Goal: Information Seeking & Learning: Learn about a topic

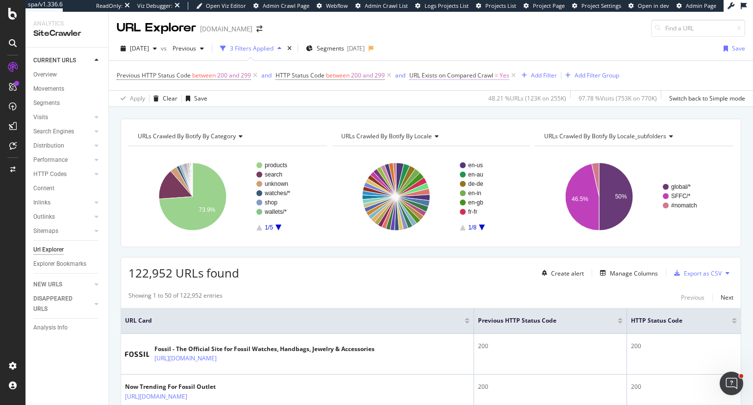
click at [482, 72] on span "URL Exists on Compared Crawl" at bounding box center [451, 75] width 84 height 8
click at [432, 99] on icon at bounding box center [432, 98] width 7 height 6
click at [427, 130] on span "No" at bounding box center [427, 131] width 8 height 8
click at [518, 120] on div "Apply" at bounding box center [518, 118] width 15 height 8
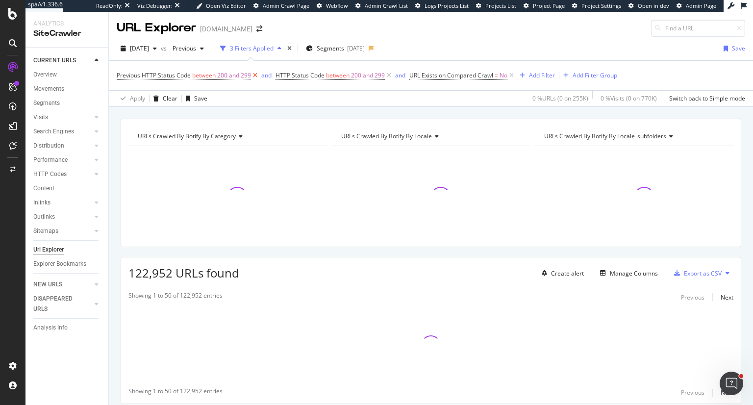
click at [253, 73] on icon at bounding box center [255, 76] width 8 height 10
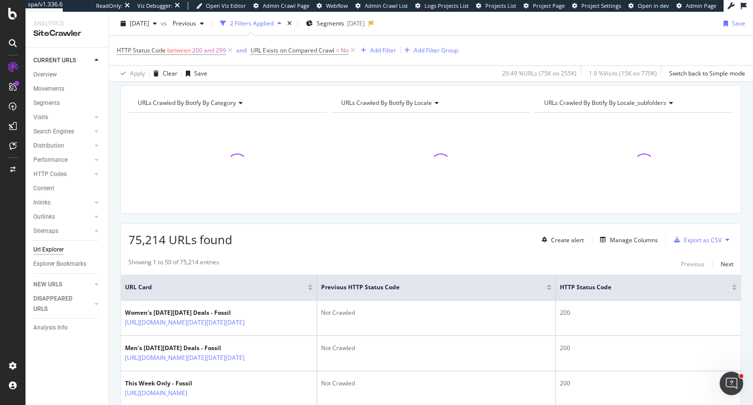
scroll to position [33, 0]
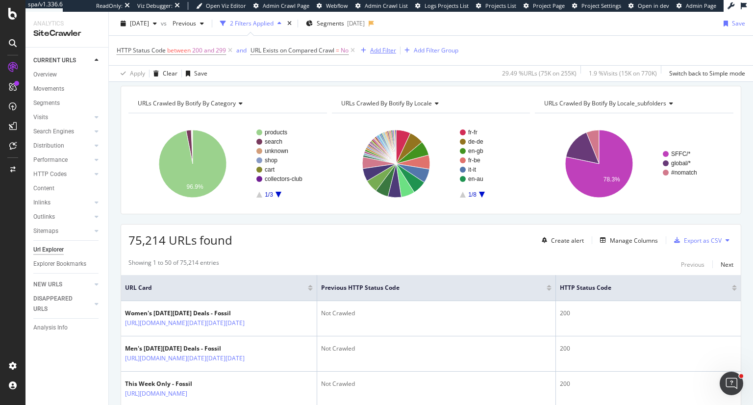
click at [386, 50] on div "Add Filter" at bounding box center [383, 50] width 26 height 8
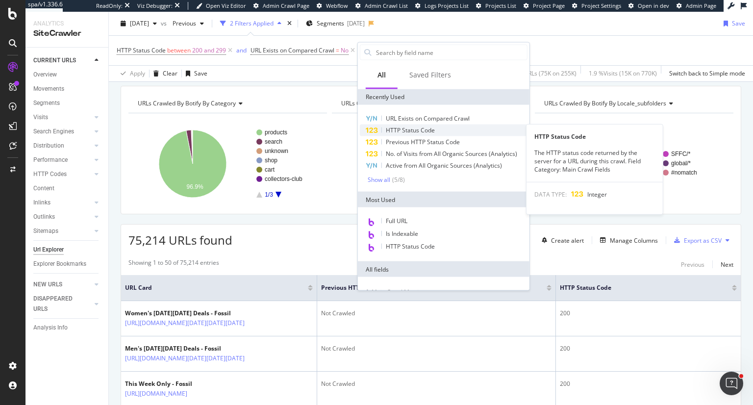
click at [396, 127] on span "HTTP Status Code" at bounding box center [410, 130] width 49 height 8
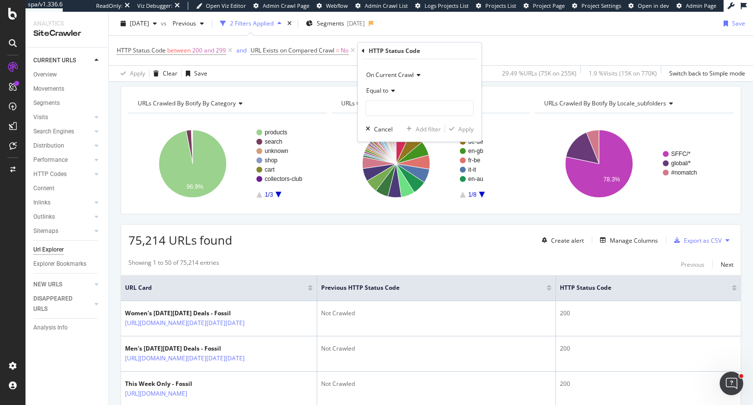
click at [399, 75] on span "On Current Crawl" at bounding box center [390, 75] width 48 height 8
click at [398, 122] on span "Diff Between Crawls" at bounding box center [398, 120] width 55 height 8
click at [403, 110] on input "text" at bounding box center [419, 109] width 107 height 16
click at [402, 122] on span "equal" at bounding box center [401, 121] width 65 height 8
type input "equal"
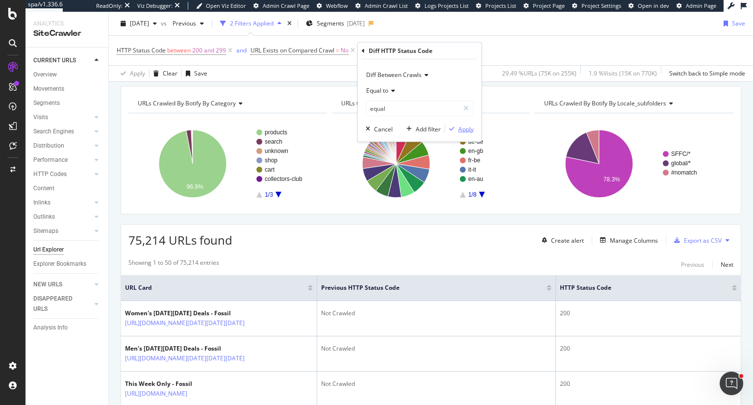
click at [467, 133] on button "Apply" at bounding box center [459, 129] width 28 height 10
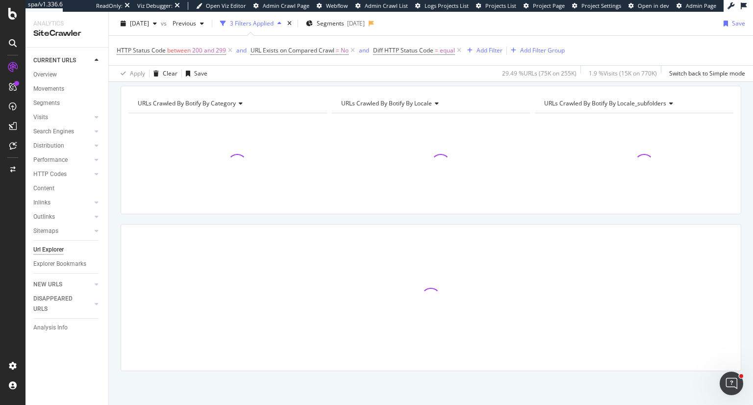
click at [467, 133] on div at bounding box center [431, 163] width 199 height 85
click at [352, 51] on icon at bounding box center [353, 51] width 8 height 10
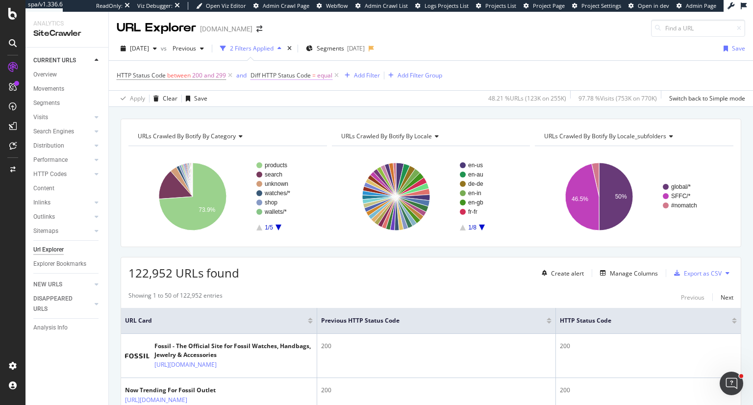
click at [322, 76] on span "equal" at bounding box center [324, 76] width 15 height 14
click at [271, 150] on div "Cancel" at bounding box center [276, 152] width 19 height 8
click at [336, 75] on icon at bounding box center [336, 76] width 8 height 10
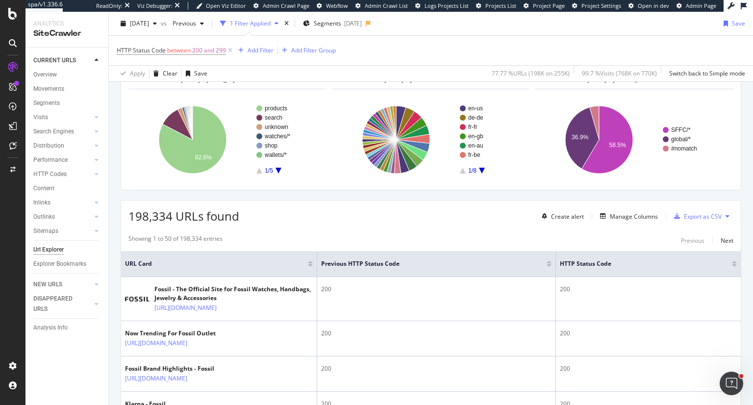
scroll to position [57, 0]
click at [628, 214] on div "Manage Columns" at bounding box center [634, 216] width 48 height 8
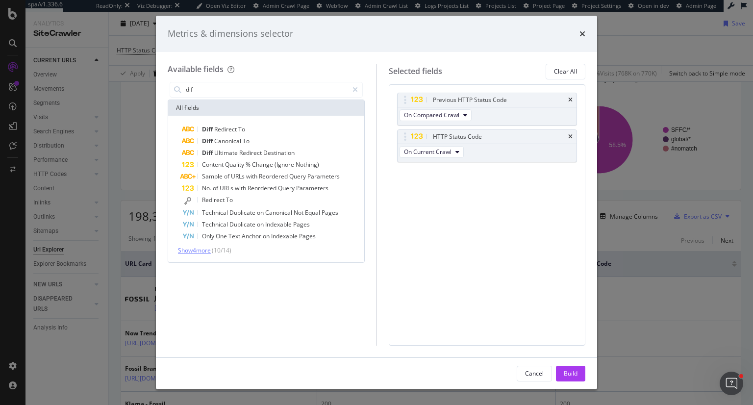
type input "dif"
click at [205, 249] on span "Show 4 more" at bounding box center [194, 250] width 33 height 8
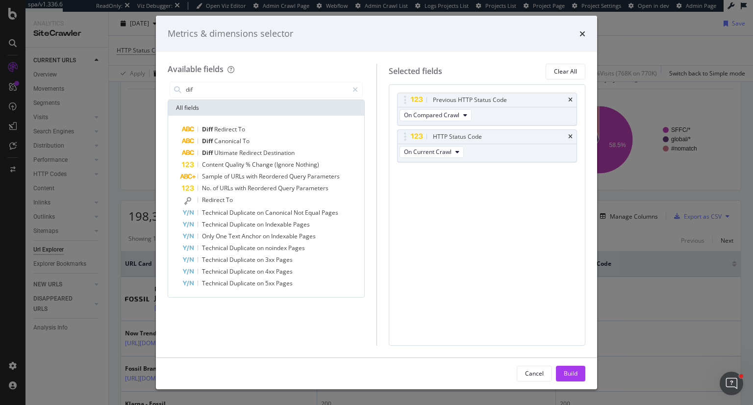
click at [369, 265] on div "Available fields dif All fields Diff Redirect To Diff Canonical To Diff Ultimat…" at bounding box center [272, 205] width 209 height 282
click at [263, 130] on div "Diff Redirect To" at bounding box center [272, 130] width 180 height 12
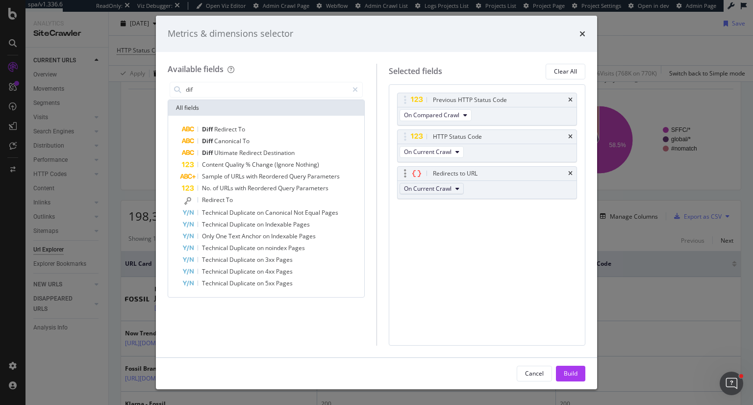
click at [453, 188] on button "On Current Crawl" at bounding box center [432, 189] width 64 height 12
click at [446, 241] on span "Diff Between Crawls" at bounding box center [434, 241] width 55 height 9
click at [357, 90] on icon "modal" at bounding box center [355, 89] width 5 height 7
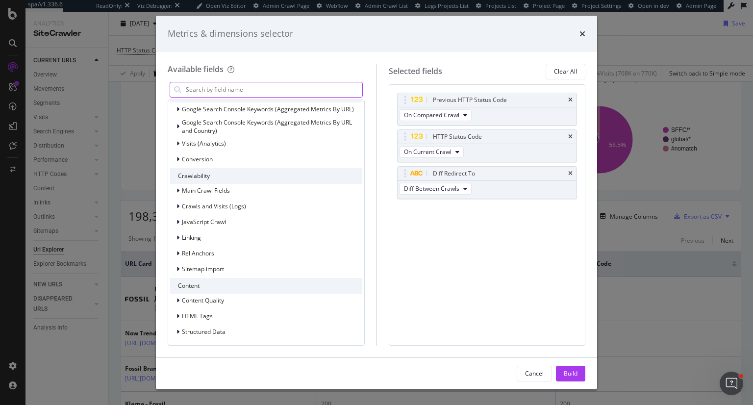
scroll to position [188, 0]
click at [238, 89] on input "modal" at bounding box center [273, 89] width 177 height 15
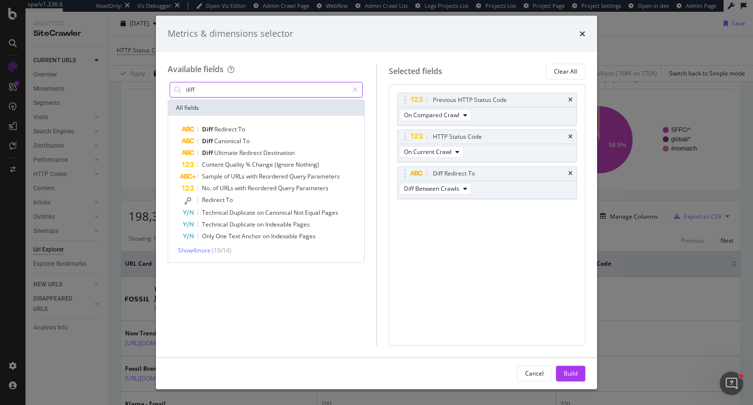
scroll to position [0, 0]
click at [226, 129] on span "Redirect" at bounding box center [226, 129] width 24 height 8
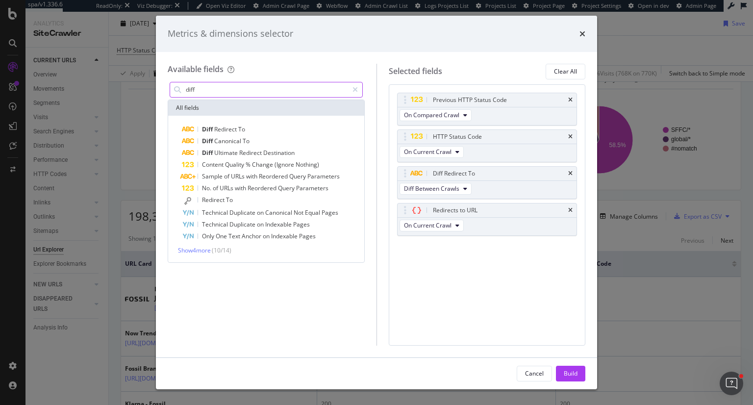
click at [259, 86] on input "diff" at bounding box center [266, 89] width 163 height 15
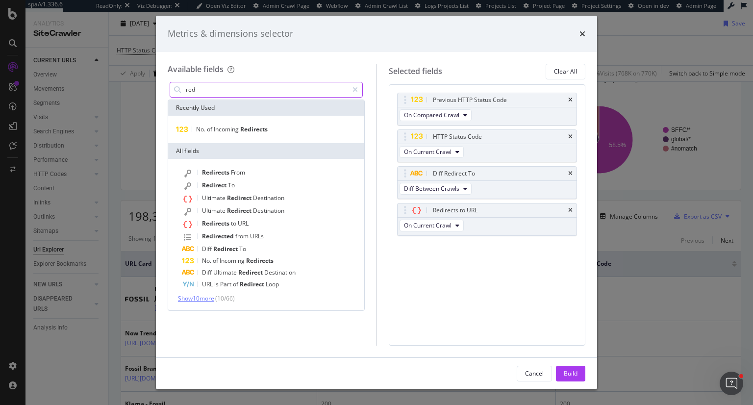
type input "red"
click at [206, 299] on span "Show 10 more" at bounding box center [196, 298] width 36 height 8
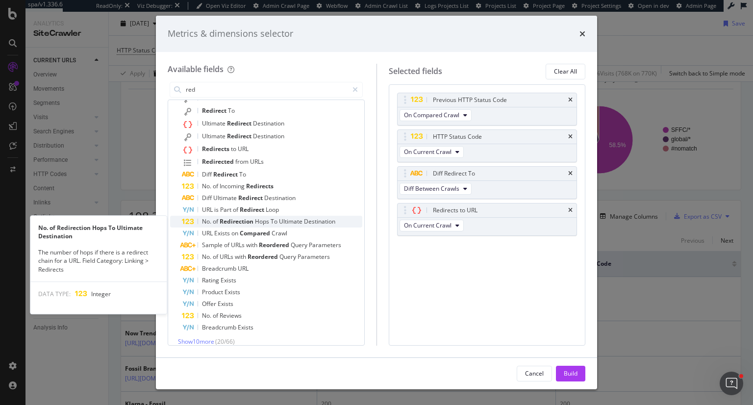
scroll to position [82, 0]
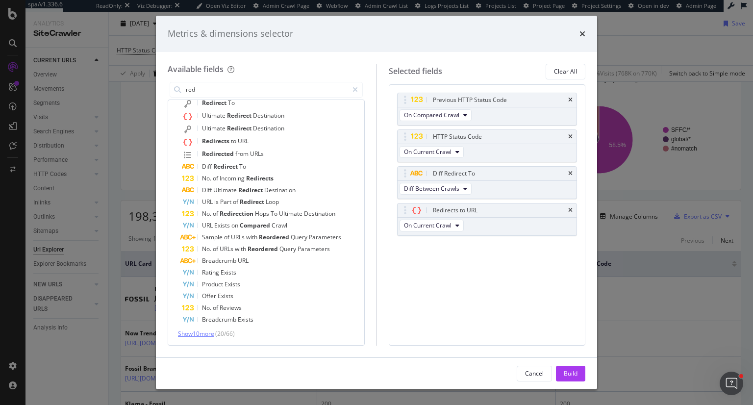
click at [202, 334] on span "Show 10 more" at bounding box center [196, 333] width 36 height 8
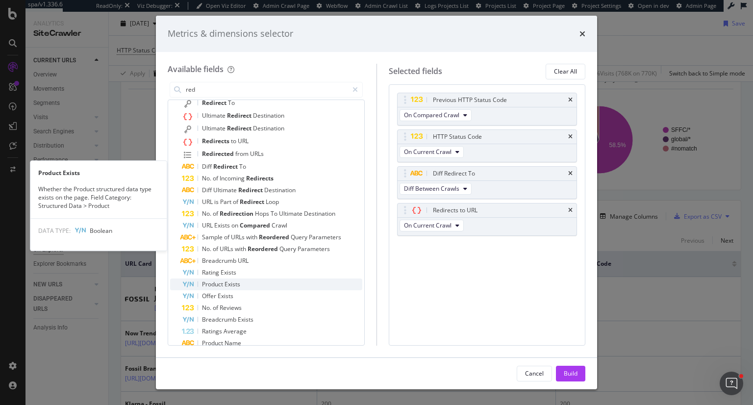
scroll to position [200, 0]
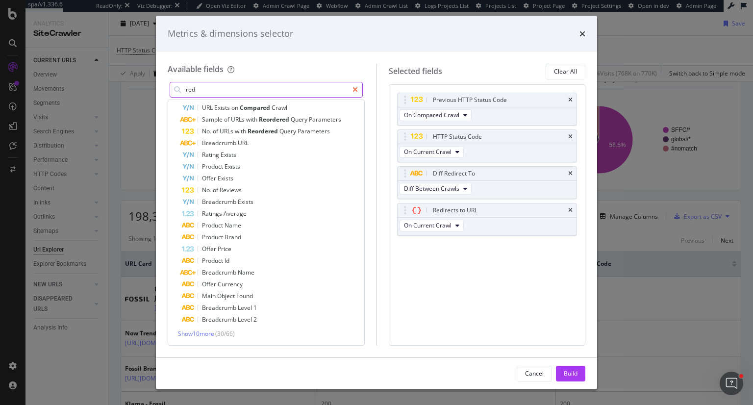
click at [355, 86] on icon "modal" at bounding box center [355, 89] width 5 height 7
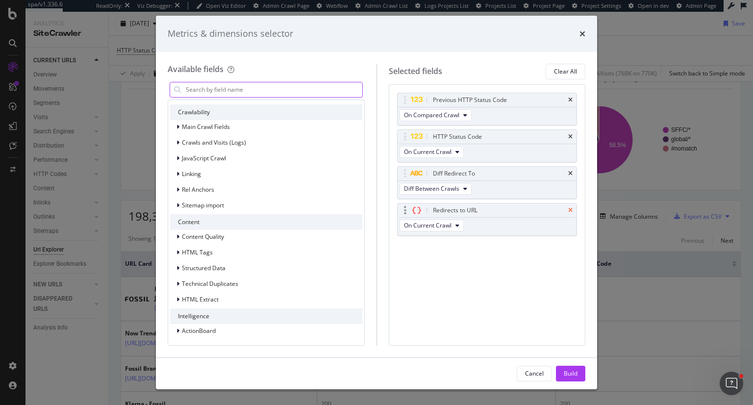
click at [571, 207] on icon "times" at bounding box center [570, 210] width 4 height 6
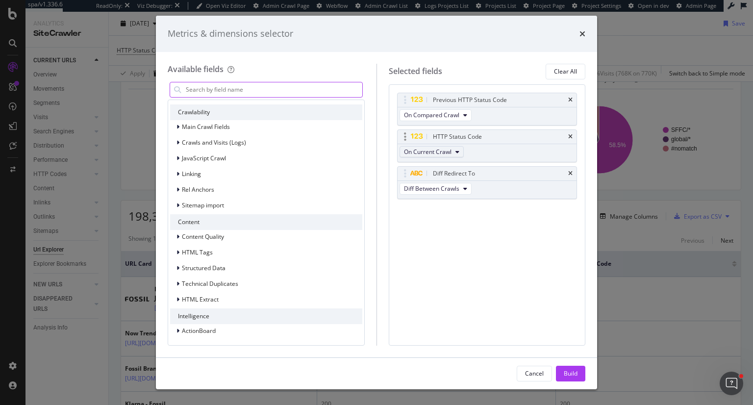
click at [453, 149] on button "On Current Crawl" at bounding box center [432, 152] width 64 height 12
click at [572, 372] on div "Build" at bounding box center [571, 373] width 14 height 8
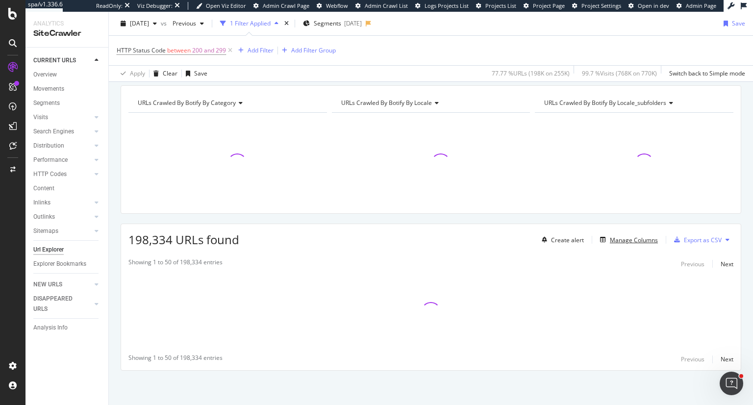
scroll to position [33, 0]
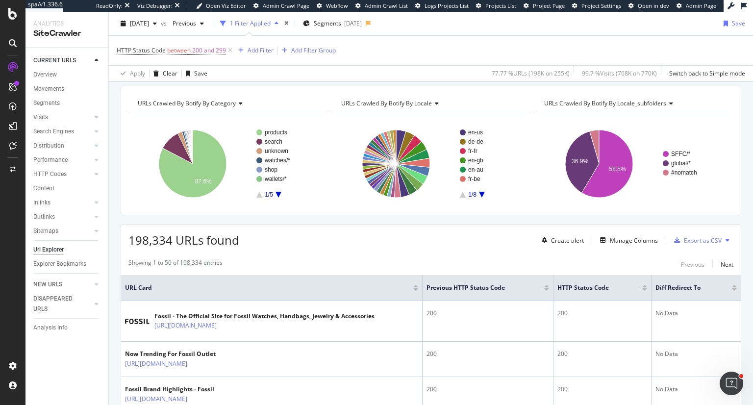
click at [190, 100] on span "URLs Crawled By Botify By category" at bounding box center [187, 103] width 98 height 8
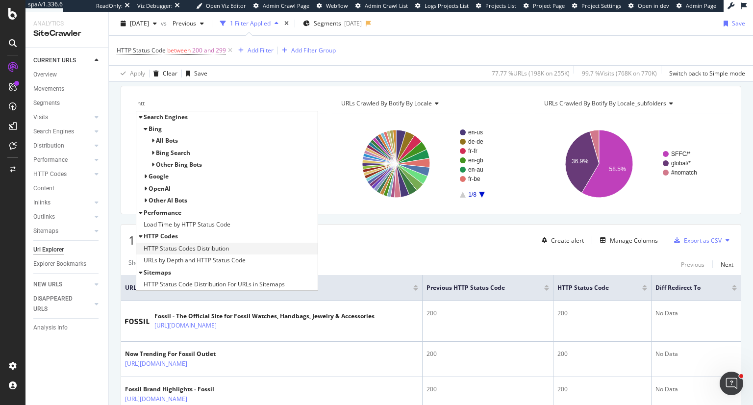
type input "htt"
click at [187, 249] on span "HTTP Status Codes Distribution" at bounding box center [186, 249] width 85 height 10
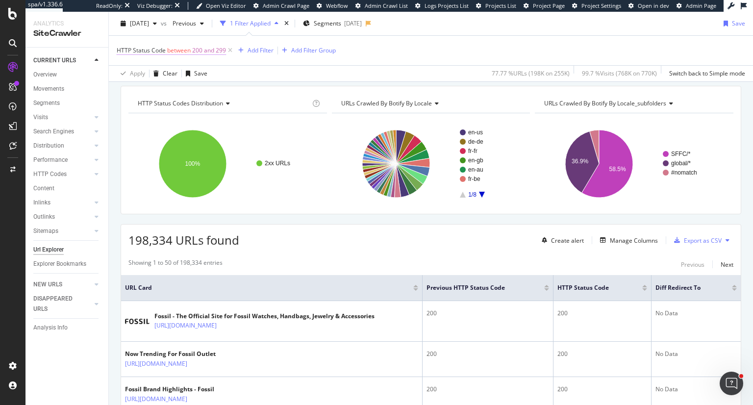
click at [206, 48] on span "200 and 299" at bounding box center [209, 51] width 34 height 14
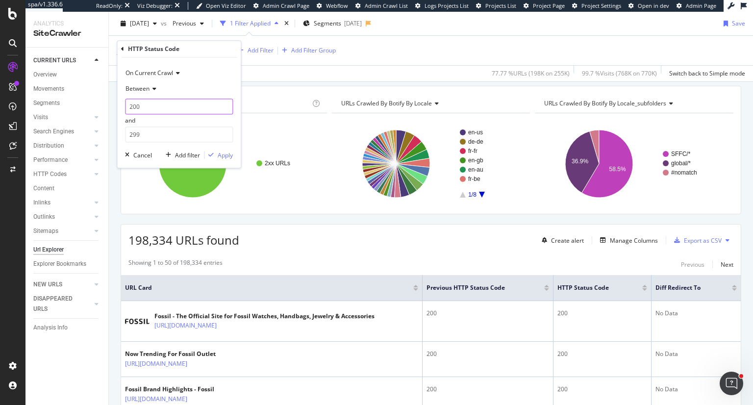
click at [163, 102] on input "200" at bounding box center [179, 107] width 108 height 16
type input "300"
click at [134, 134] on input "299" at bounding box center [179, 135] width 108 height 16
type input "399"
click at [225, 156] on div "Apply" at bounding box center [225, 155] width 15 height 8
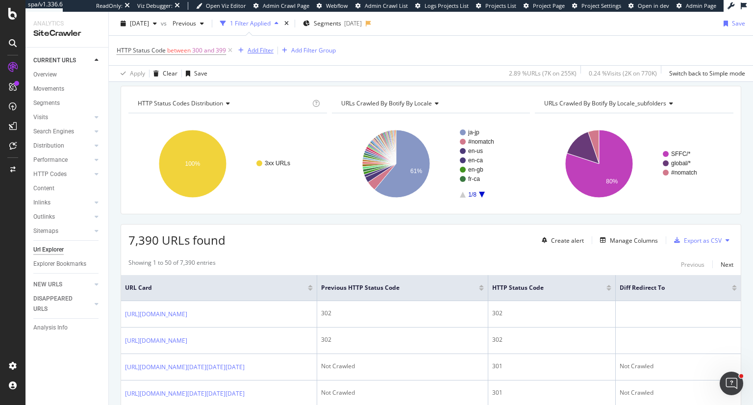
click at [259, 51] on div "Add Filter" at bounding box center [261, 50] width 26 height 8
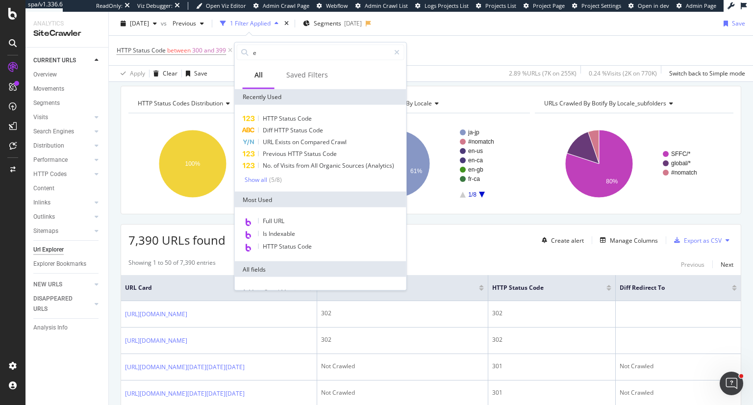
type input "ex"
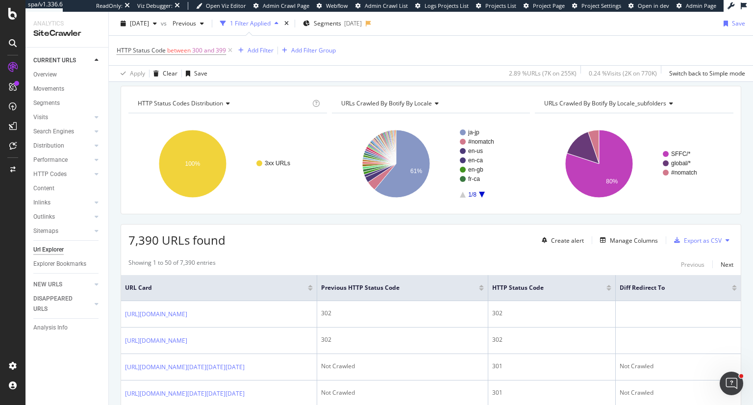
click at [445, 232] on div "7,390 URLs found Create alert Manage Columns Export as CSV" at bounding box center [431, 237] width 620 height 24
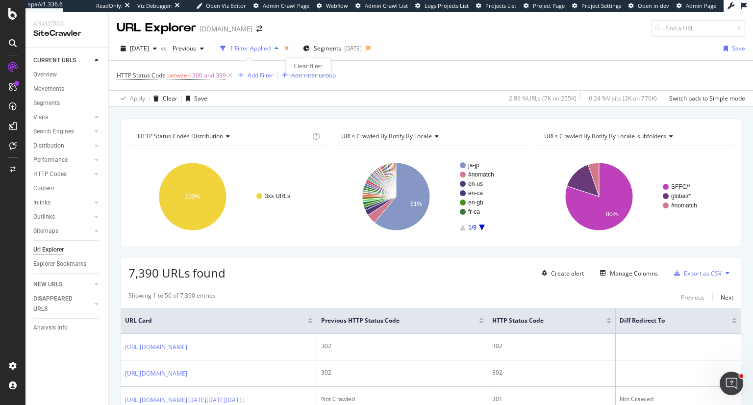
click at [289, 48] on icon "times" at bounding box center [286, 49] width 4 height 6
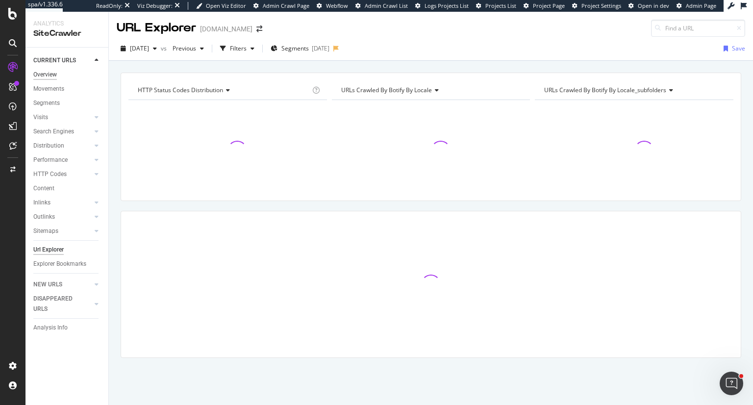
click at [49, 74] on div "Overview" at bounding box center [45, 75] width 24 height 10
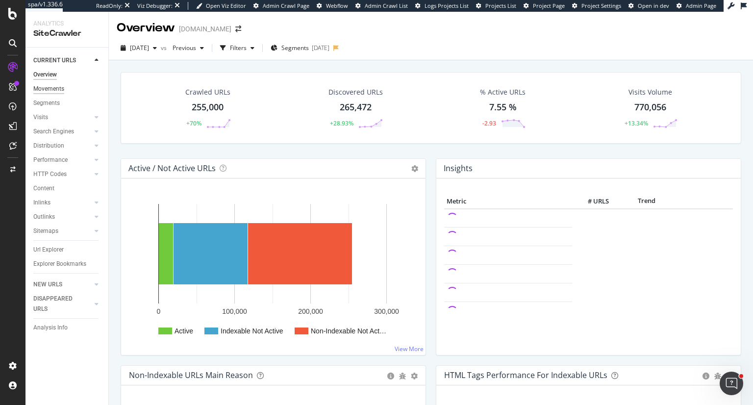
click at [49, 85] on div "Movements" at bounding box center [48, 89] width 31 height 10
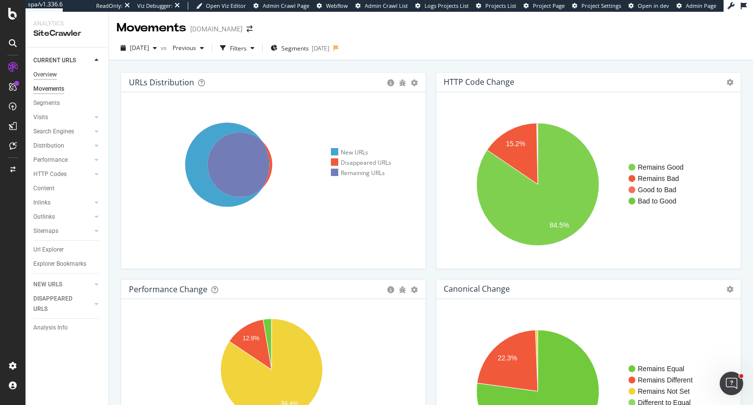
click at [53, 72] on div "Overview" at bounding box center [45, 75] width 24 height 10
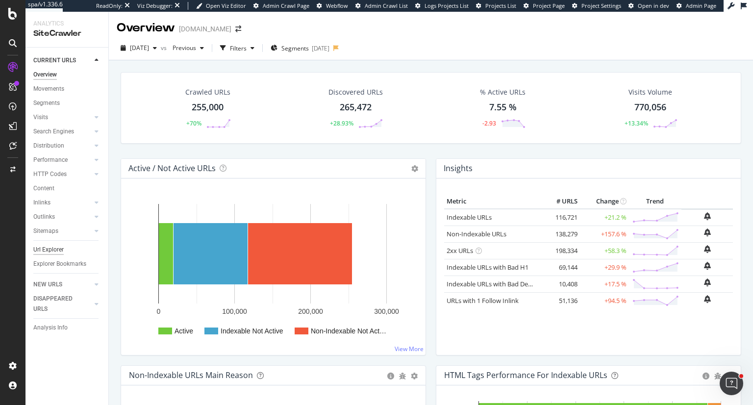
click at [60, 249] on div "Url Explorer" at bounding box center [48, 250] width 30 height 10
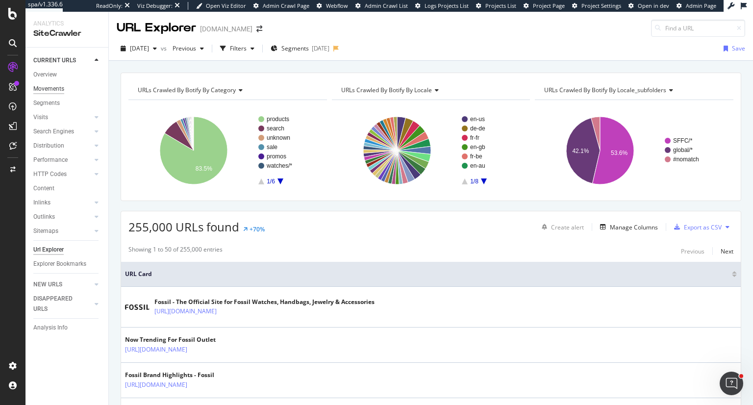
click at [53, 89] on div "Movements" at bounding box center [48, 89] width 31 height 10
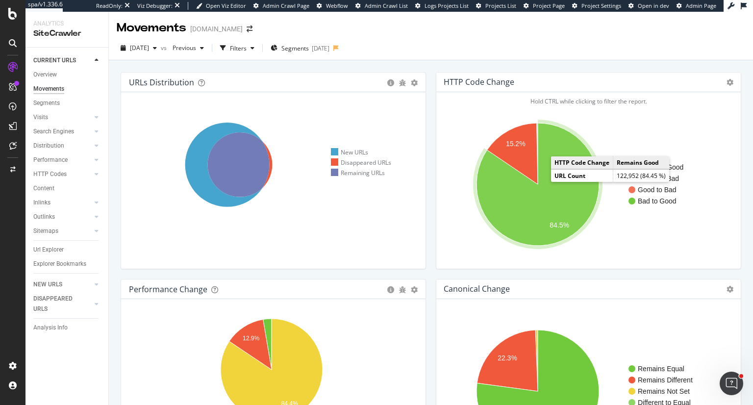
click at [519, 218] on icon "A chart." at bounding box center [538, 184] width 123 height 123
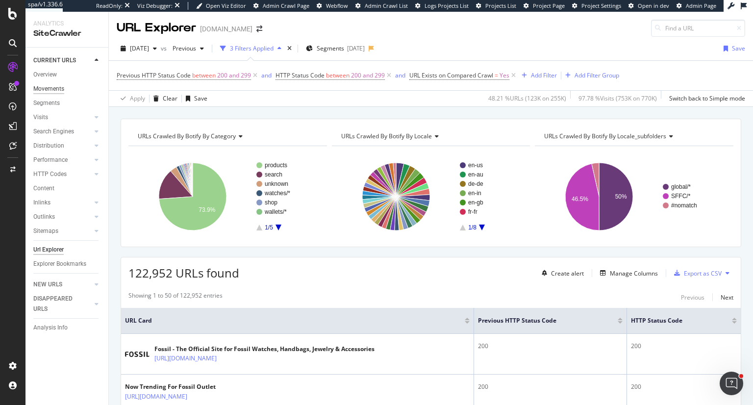
click at [58, 86] on div "Movements" at bounding box center [48, 89] width 31 height 10
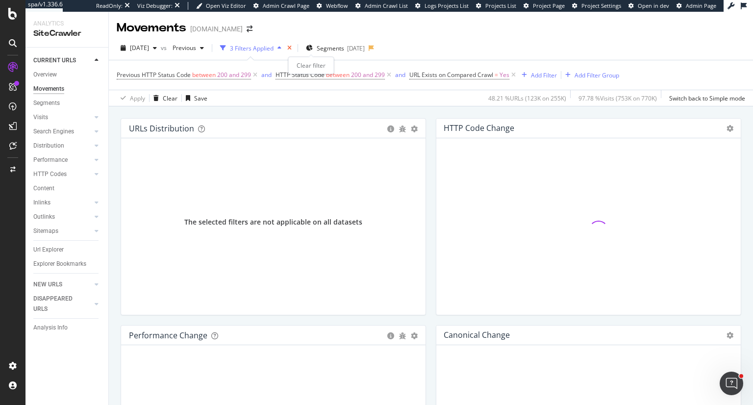
click at [292, 46] on icon "times" at bounding box center [289, 48] width 4 height 6
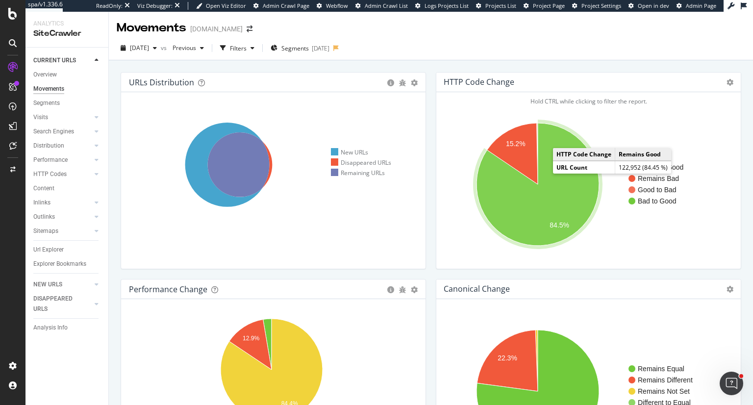
click at [549, 185] on icon "A chart." at bounding box center [538, 184] width 123 height 123
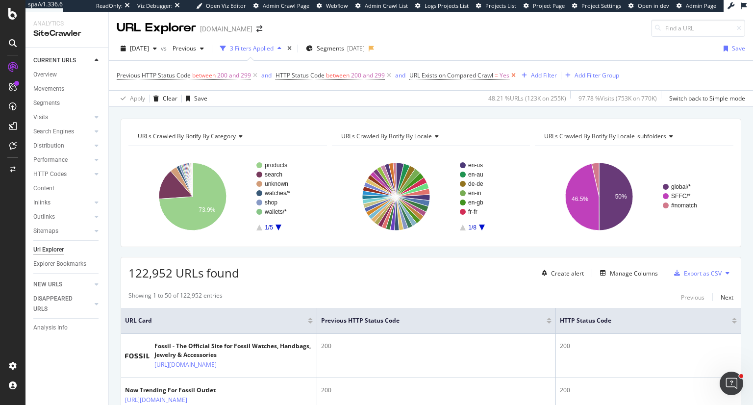
click at [513, 75] on icon at bounding box center [513, 76] width 8 height 10
